Goal: Find contact information: Find contact information

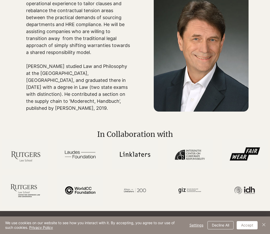
scroll to position [336, 0]
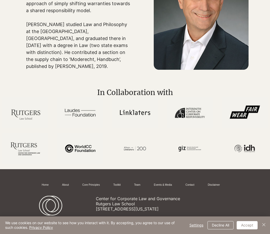
click at [121, 97] on span "In Collaboration with" at bounding box center [135, 92] width 76 height 9
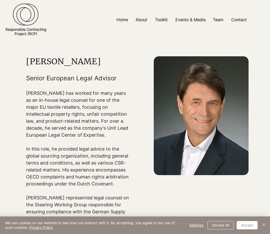
scroll to position [0, 0]
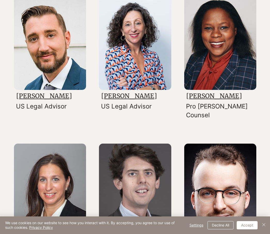
scroll to position [414, 0]
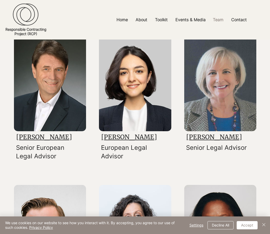
scroll to position [207, 0]
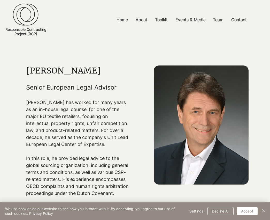
click at [130, 28] on div at bounding box center [135, 20] width 270 height 40
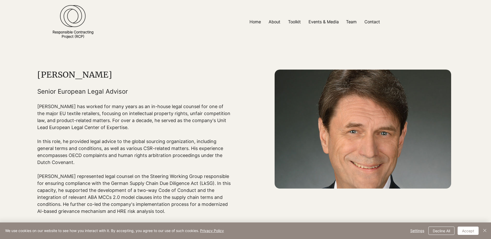
drag, startPoint x: 39, startPoint y: 75, endPoint x: 109, endPoint y: 74, distance: 70.4
click at [109, 74] on h1 "[PERSON_NAME]" at bounding box center [134, 75] width 194 height 10
click at [105, 75] on h1 "[PERSON_NAME]" at bounding box center [134, 75] width 194 height 10
drag, startPoint x: 101, startPoint y: 75, endPoint x: 33, endPoint y: 75, distance: 68.6
click at [33, 75] on section "[PERSON_NAME] Senior European Legal Advisor [PERSON_NAME] has worked for many y…" at bounding box center [245, 203] width 491 height 319
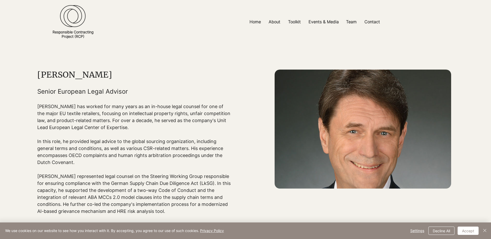
copy section "[PERSON_NAME]"
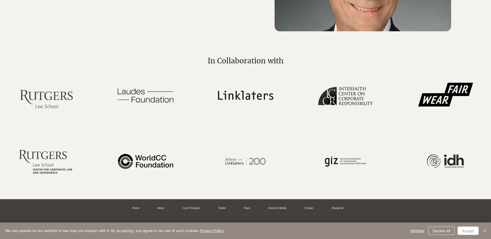
scroll to position [367, 0]
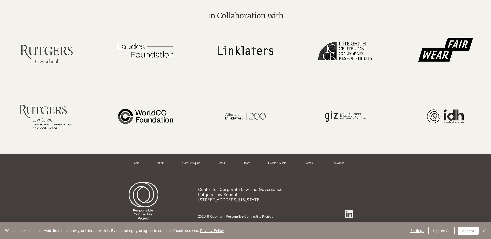
drag, startPoint x: 199, startPoint y: 199, endPoint x: 293, endPoint y: 202, distance: 93.2
click at [293, 202] on p "[STREET_ADDRESS][US_STATE]" at bounding box center [257, 199] width 118 height 5
click at [205, 201] on p "[STREET_ADDRESS][US_STATE]" at bounding box center [257, 199] width 118 height 5
drag, startPoint x: 198, startPoint y: 198, endPoint x: 284, endPoint y: 200, distance: 86.2
click at [284, 200] on p "[STREET_ADDRESS][US_STATE]" at bounding box center [257, 199] width 118 height 5
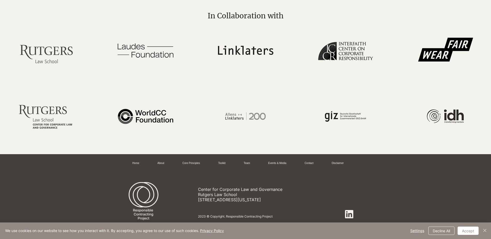
copy p "[STREET_ADDRESS][US_STATE]"
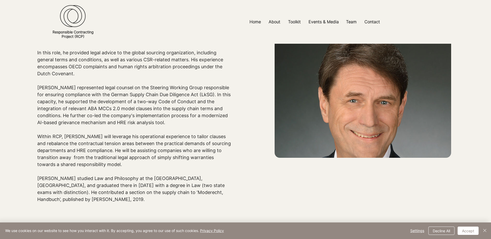
scroll to position [181, 0]
